Goal: Task Accomplishment & Management: Complete application form

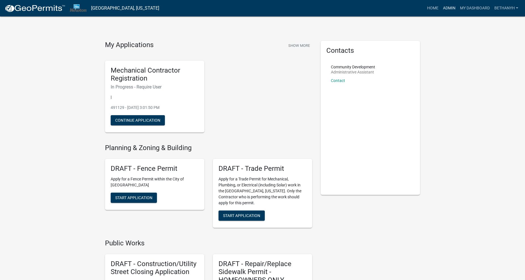
click at [452, 7] on link "Admin" at bounding box center [449, 8] width 17 height 11
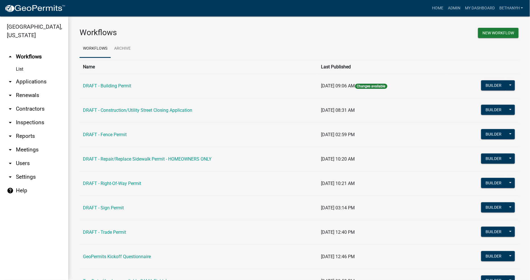
scroll to position [29, 0]
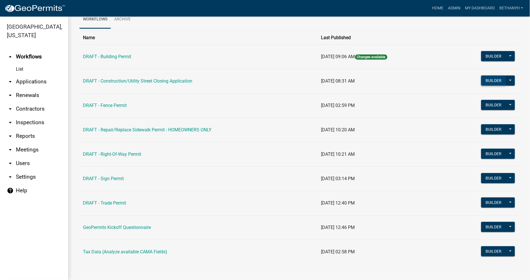
click at [493, 83] on button "Builder" at bounding box center [493, 81] width 25 height 10
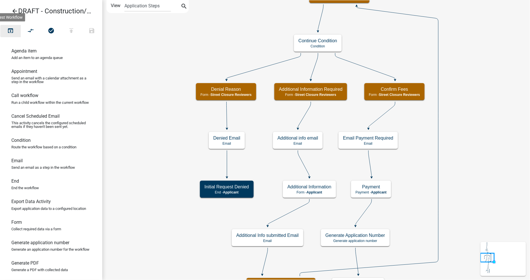
click at [9, 29] on icon "open_in_browser" at bounding box center [10, 31] width 7 height 8
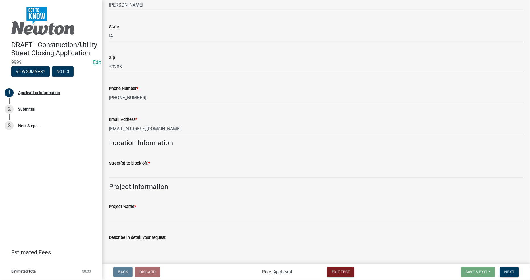
scroll to position [694, 0]
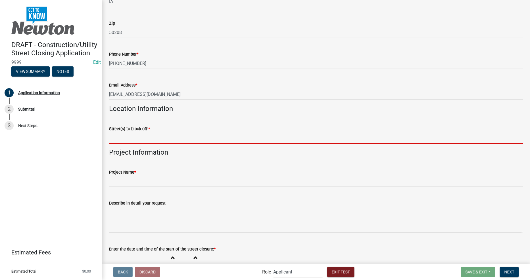
click at [139, 133] on input "Street(s) to block off: *" at bounding box center [316, 138] width 414 height 12
type input "1112 Ann St"
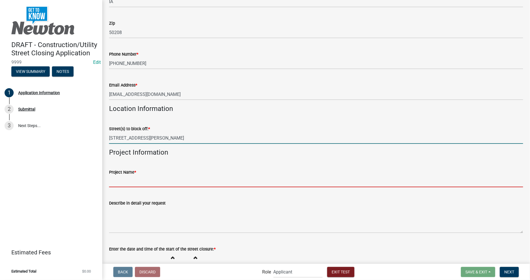
click at [190, 177] on input "Project Name *" at bounding box center [316, 182] width 414 height 12
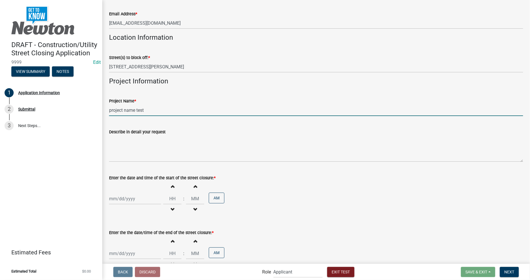
scroll to position [789, 0]
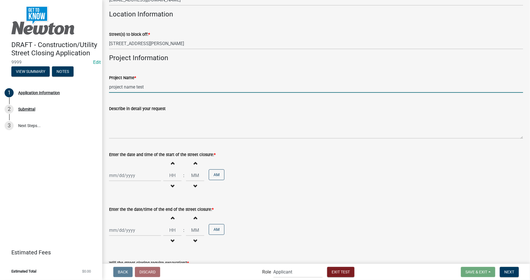
type input "project name test"
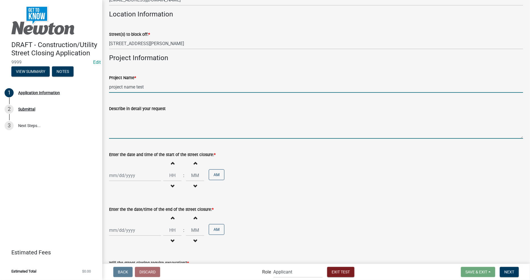
click at [172, 130] on textarea "Describe in detail your request" at bounding box center [316, 125] width 414 height 27
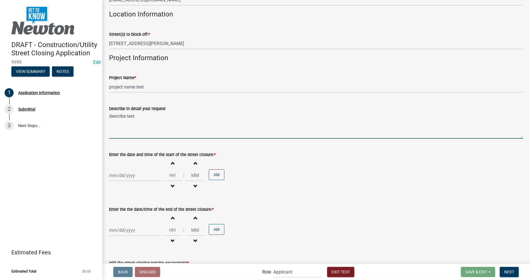
type textarea "describe test"
click at [130, 170] on div at bounding box center [135, 176] width 52 height 12
select select "10"
select select "2025"
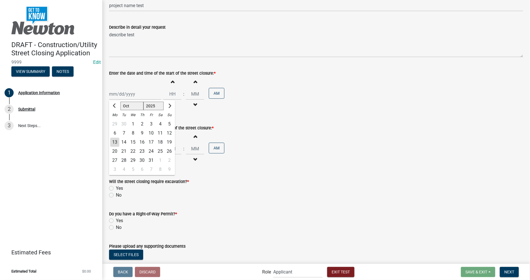
scroll to position [883, 0]
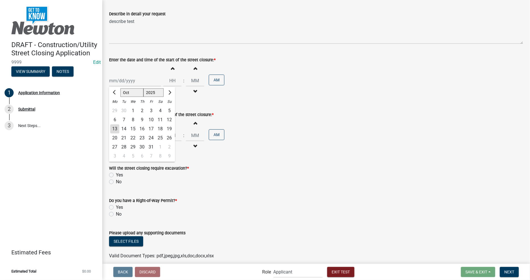
click at [158, 126] on div "18" at bounding box center [160, 129] width 9 height 9
type input "10/18/2025"
click at [169, 67] on button "Increment hours" at bounding box center [172, 68] width 12 height 10
type input "01"
type input "00"
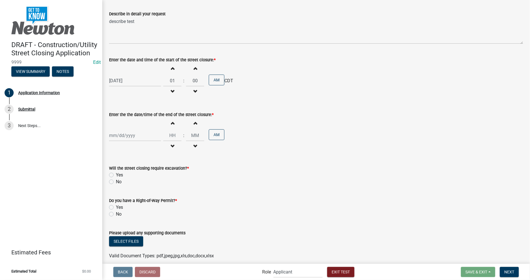
click at [169, 67] on button "Increment hours" at bounding box center [172, 68] width 12 height 10
type input "02"
drag, startPoint x: 210, startPoint y: 75, endPoint x: 185, endPoint y: 103, distance: 37.6
click at [210, 75] on button "AM" at bounding box center [217, 80] width 16 height 11
click at [171, 121] on span "button" at bounding box center [172, 123] width 3 height 5
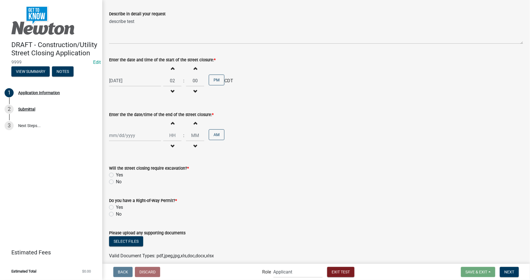
type input "01"
type input "00"
click at [171, 121] on span "button" at bounding box center [172, 123] width 3 height 5
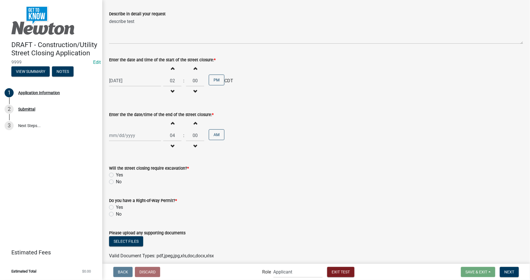
click at [171, 121] on span "button" at bounding box center [172, 123] width 3 height 5
type input "06"
click at [254, 197] on div "Do you have a Right-of-Way Permit? *" at bounding box center [316, 200] width 414 height 7
click at [134, 131] on div at bounding box center [135, 136] width 52 height 12
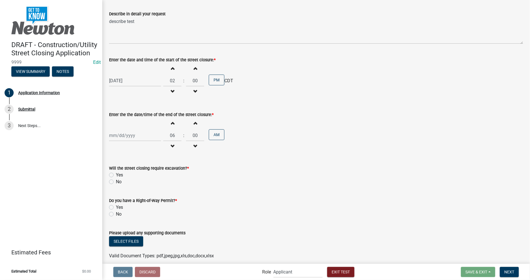
select select "10"
select select "2025"
click at [142, 191] on div "23" at bounding box center [141, 193] width 9 height 9
type input "10/23/2025"
click at [116, 179] on label "No" at bounding box center [119, 182] width 6 height 7
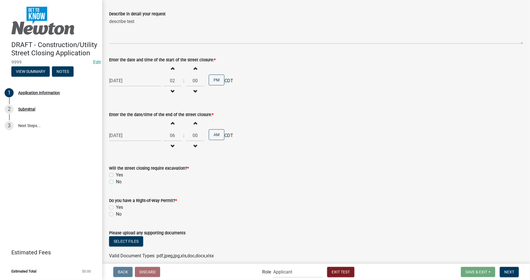
click at [116, 179] on input "No" at bounding box center [118, 181] width 4 height 4
radio input "true"
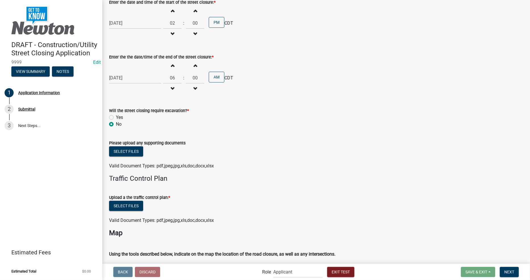
scroll to position [947, 0]
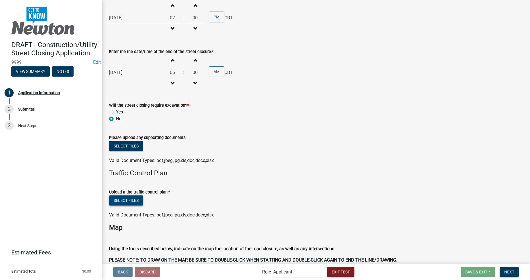
click at [133, 199] on button "Select files" at bounding box center [126, 201] width 34 height 10
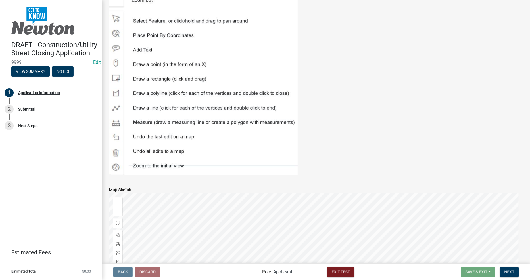
scroll to position [1363, 0]
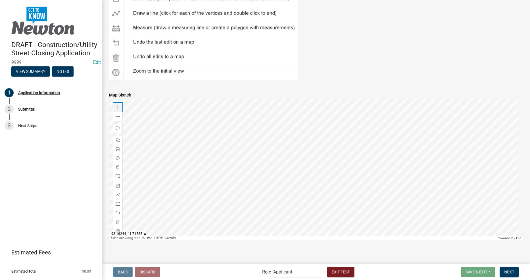
click at [118, 105] on span at bounding box center [118, 107] width 5 height 5
click at [116, 193] on span at bounding box center [118, 195] width 5 height 5
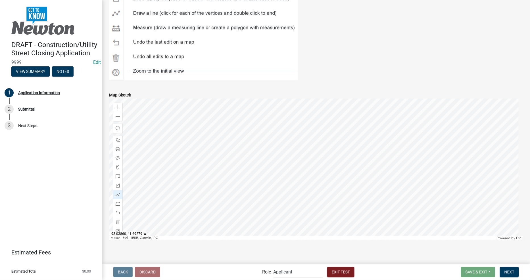
click at [260, 157] on div at bounding box center [316, 170] width 414 height 142
click at [337, 158] on div at bounding box center [316, 170] width 414 height 142
click at [510, 273] on span "Next" at bounding box center [509, 272] width 10 height 5
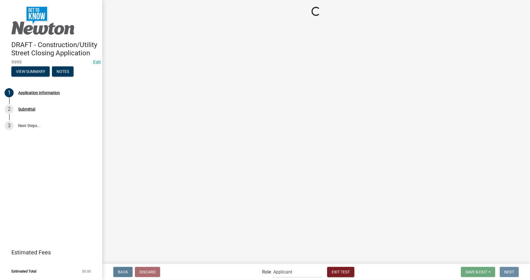
scroll to position [0, 0]
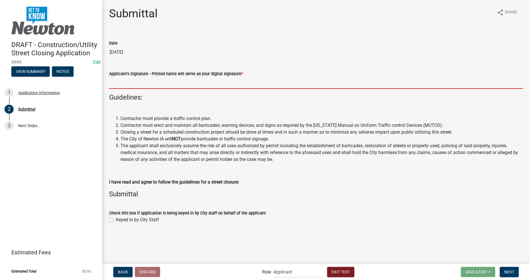
click at [177, 85] on input "Applicant's Signature - Printed name will serve as your digital signature *" at bounding box center [316, 83] width 414 height 12
click at [205, 82] on input "Applicant's Signature - Printed name will serve as your digital signature *" at bounding box center [316, 83] width 414 height 12
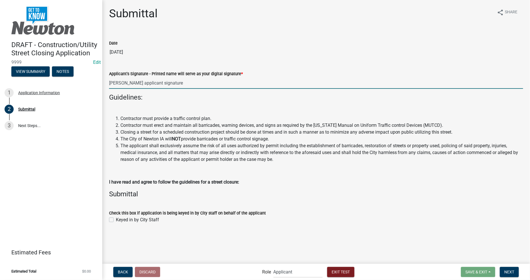
type input "bethany applicant signature"
click at [298, 225] on wm-data-entity-input "Check this box if application is being keyed in by City staff on behalf of the …" at bounding box center [316, 216] width 414 height 26
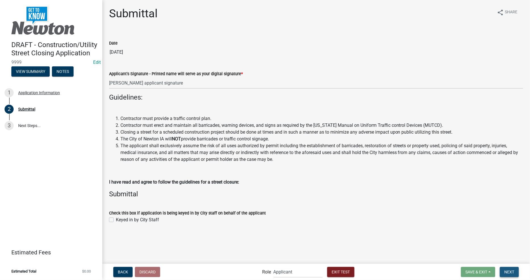
click at [514, 272] on span "Next" at bounding box center [509, 272] width 10 height 5
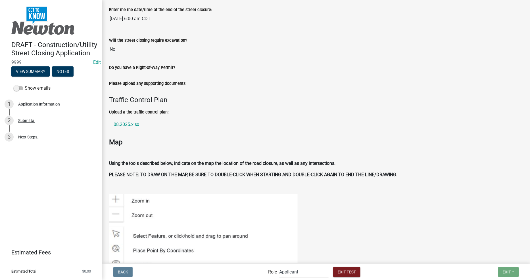
scroll to position [1320, 0]
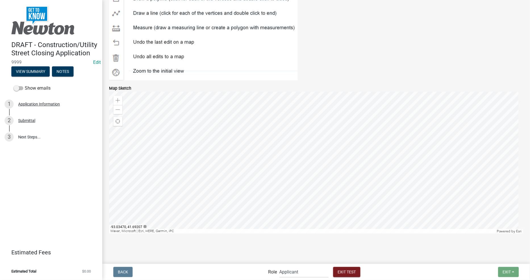
click at [298, 271] on select "Applicant Admin Street Closure Reviewers" at bounding box center [303, 272] width 49 height 12
click at [279, 266] on select "Applicant Admin Street Closure Reviewers" at bounding box center [303, 272] width 49 height 12
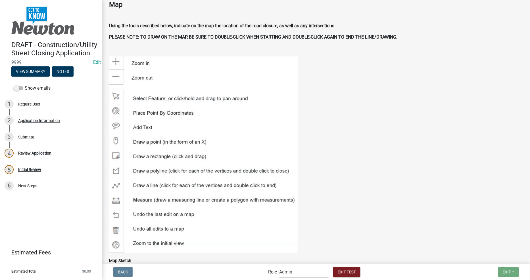
scroll to position [1099, 0]
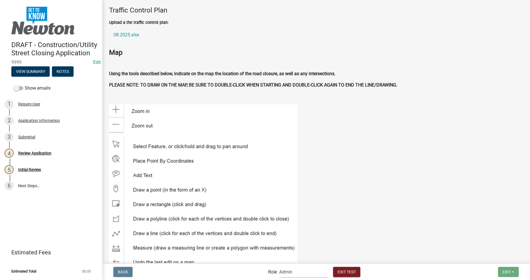
click at [280, 270] on select "Applicant Admin Street Closure Reviewers" at bounding box center [303, 272] width 49 height 12
select select "855090eb-c4a8-4c8c-a5dc-9f2083b40e6b"
click at [279, 266] on select "Applicant Admin Street Closure Reviewers" at bounding box center [303, 272] width 49 height 12
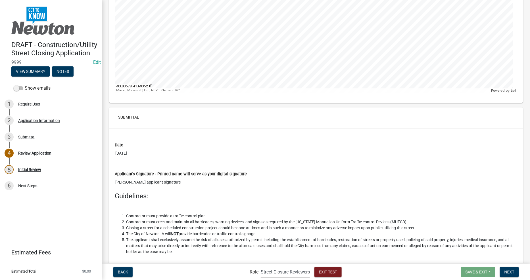
scroll to position [1457, 0]
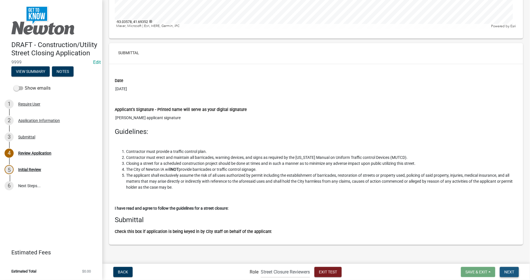
click at [507, 276] on button "Next" at bounding box center [509, 272] width 19 height 10
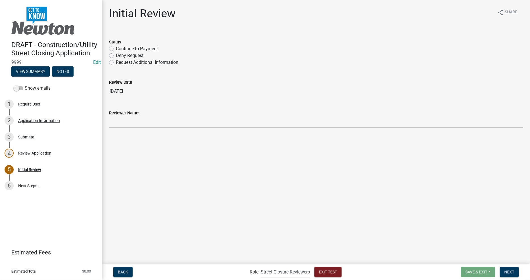
click at [116, 49] on label "Continue to Payment" at bounding box center [137, 48] width 42 height 7
click at [116, 49] on input "Continue to Payment" at bounding box center [118, 47] width 4 height 4
radio input "true"
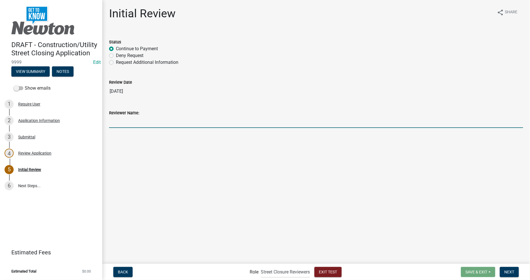
click at [137, 121] on input "Reviewer Name:" at bounding box center [316, 122] width 414 height 12
type input "Reviewer Name test"
click at [509, 273] on span "Next" at bounding box center [509, 272] width 10 height 5
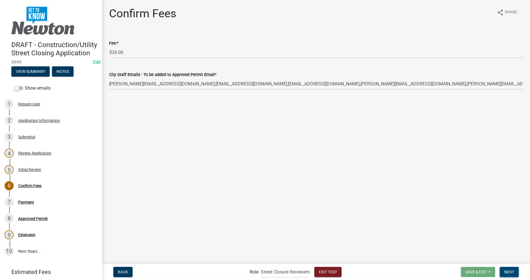
click at [509, 272] on span "Next" at bounding box center [509, 272] width 10 height 5
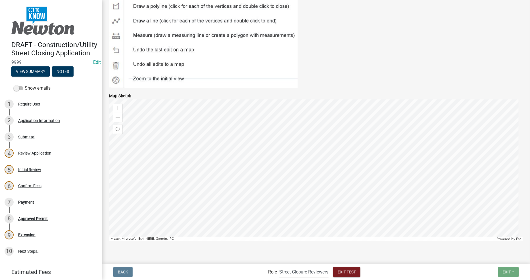
scroll to position [1320, 0]
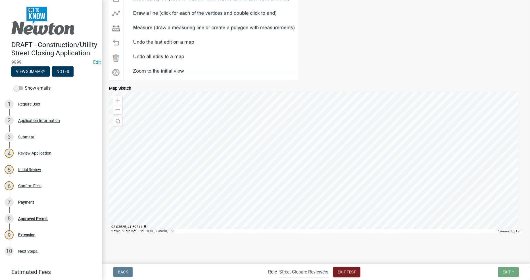
click at [314, 272] on select "Applicant Admin Street Closure Reviewers" at bounding box center [303, 272] width 49 height 12
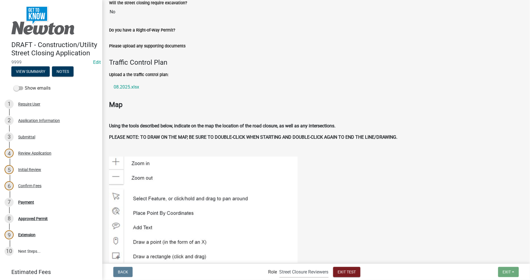
scroll to position [1036, 0]
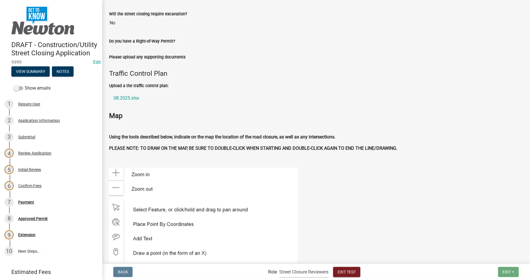
click at [306, 274] on select "Applicant Admin Street Closure Reviewers" at bounding box center [303, 272] width 49 height 12
select select "5355c76e-d333-4ae7-ad4c-4a073e072dbd"
click at [279, 266] on select "Applicant Admin Street Closure Reviewers" at bounding box center [303, 272] width 49 height 12
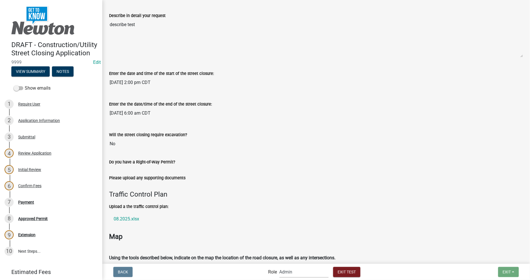
scroll to position [1320, 0]
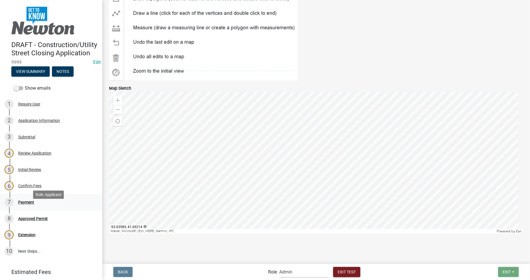
click at [29, 204] on div "Payment" at bounding box center [26, 202] width 16 height 4
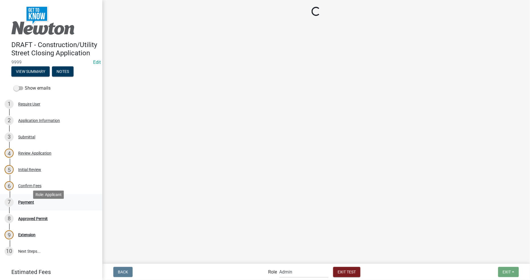
scroll to position [0, 0]
select select "2: 1"
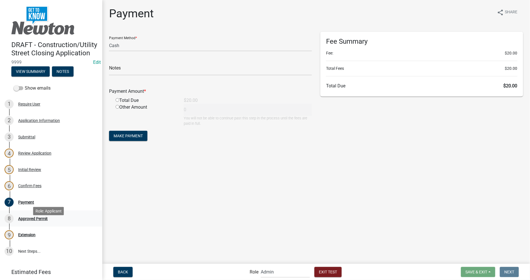
click at [26, 221] on div "Approved Permit" at bounding box center [33, 219] width 30 height 4
click at [27, 223] on div "8 Approved Permit" at bounding box center [49, 218] width 89 height 9
click at [21, 204] on div "Payment" at bounding box center [26, 202] width 16 height 4
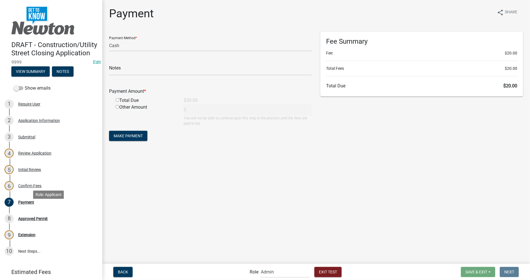
click at [217, 200] on main "Payment share Share Payment Method * Credit Card POS Check Cash Notes Payment A…" at bounding box center [316, 131] width 428 height 263
click at [117, 100] on input "radio" at bounding box center [118, 100] width 4 height 4
radio input "true"
type input "20"
click at [124, 137] on span "Make Payment" at bounding box center [128, 136] width 29 height 5
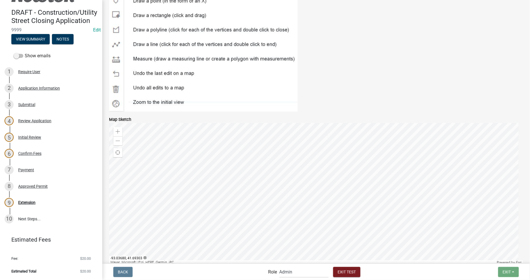
scroll to position [1338, 0]
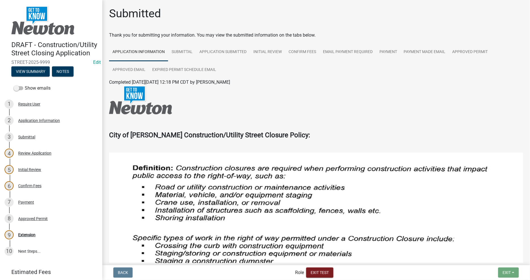
select select "5355c76e-d333-4ae7-ad4c-4a073e072dbd"
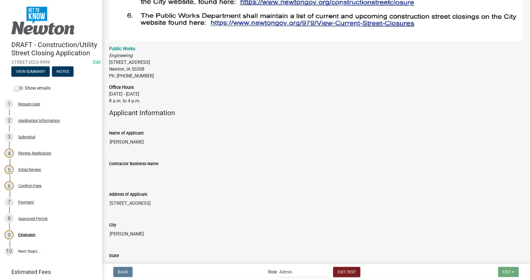
scroll to position [473, 0]
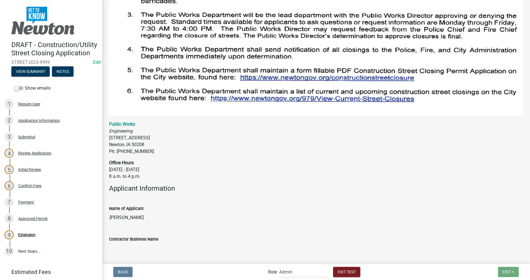
scroll to position [505, 0]
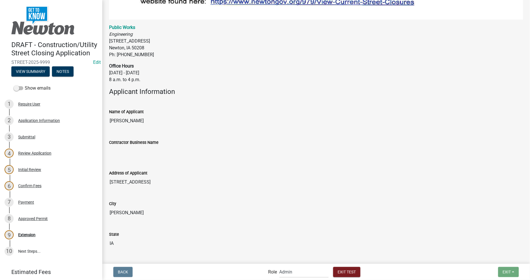
click at [144, 146] on input "Contractor Business Name" at bounding box center [316, 151] width 414 height 11
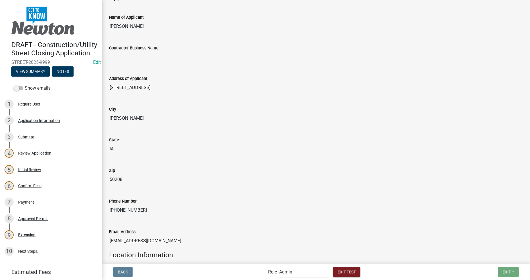
scroll to position [599, 0]
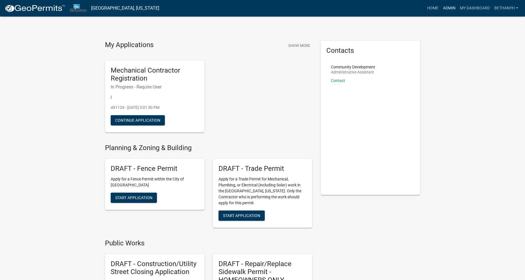
click at [448, 7] on link "Admin" at bounding box center [449, 8] width 17 height 11
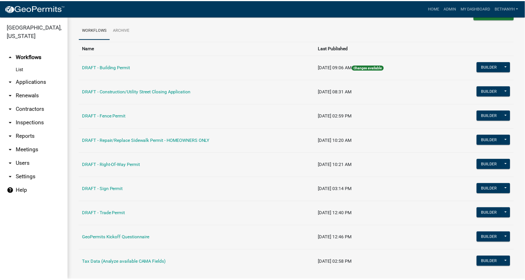
scroll to position [29, 0]
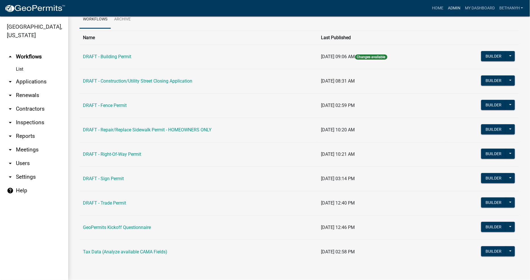
click at [455, 7] on link "Admin" at bounding box center [454, 8] width 17 height 11
click at [439, 8] on link "Home" at bounding box center [438, 8] width 16 height 11
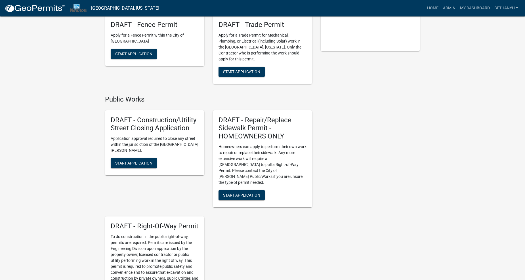
scroll to position [158, 0]
